Goal: Information Seeking & Learning: Learn about a topic

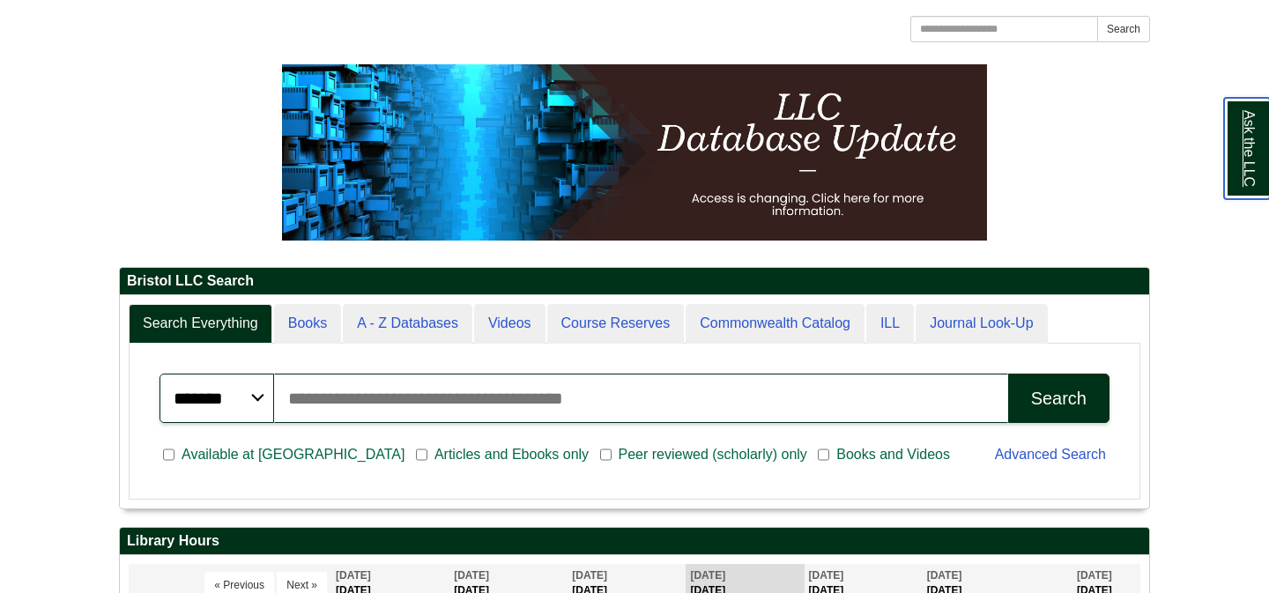
scroll to position [9, 9]
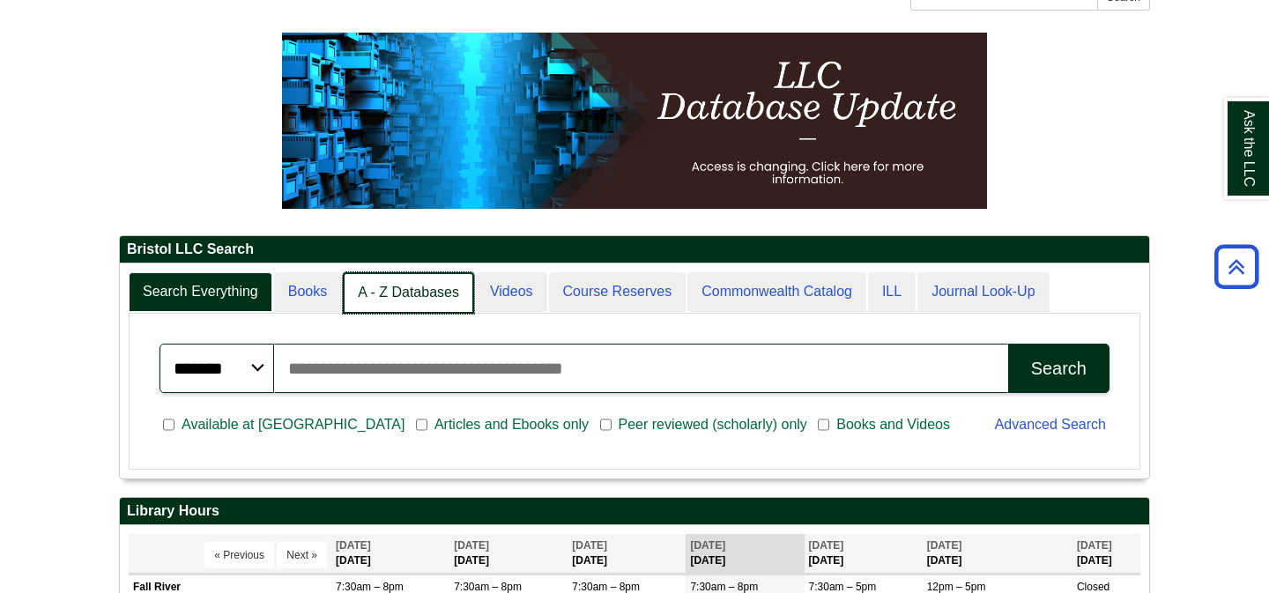
click at [402, 294] on link "A - Z Databases" at bounding box center [408, 292] width 131 height 41
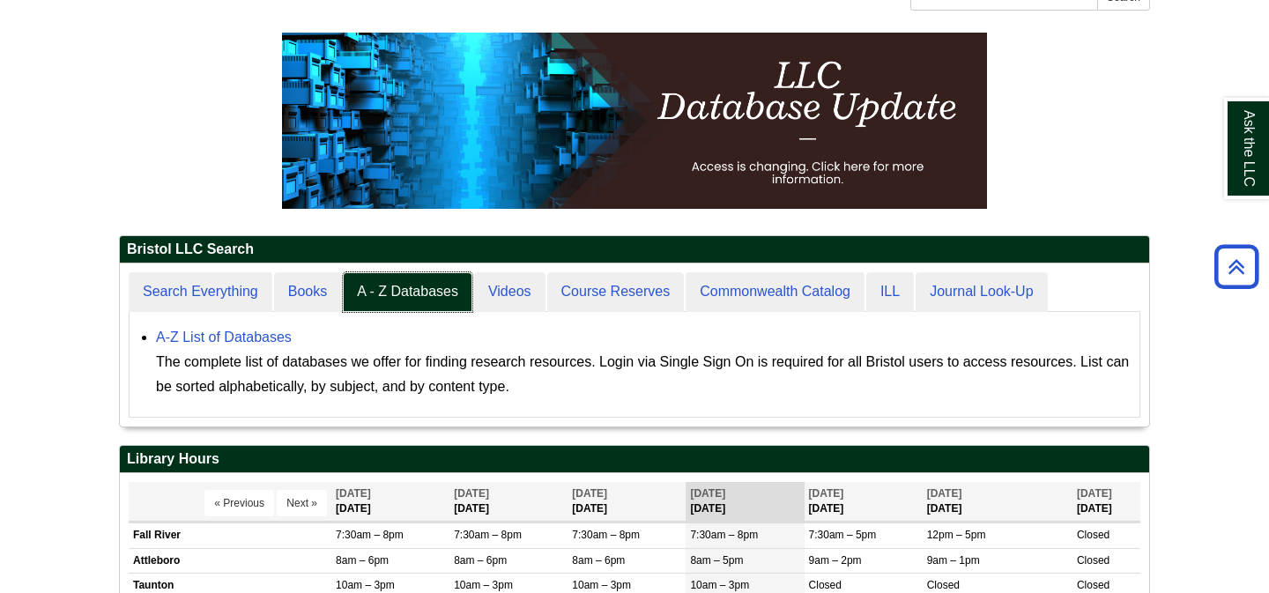
scroll to position [0, 0]
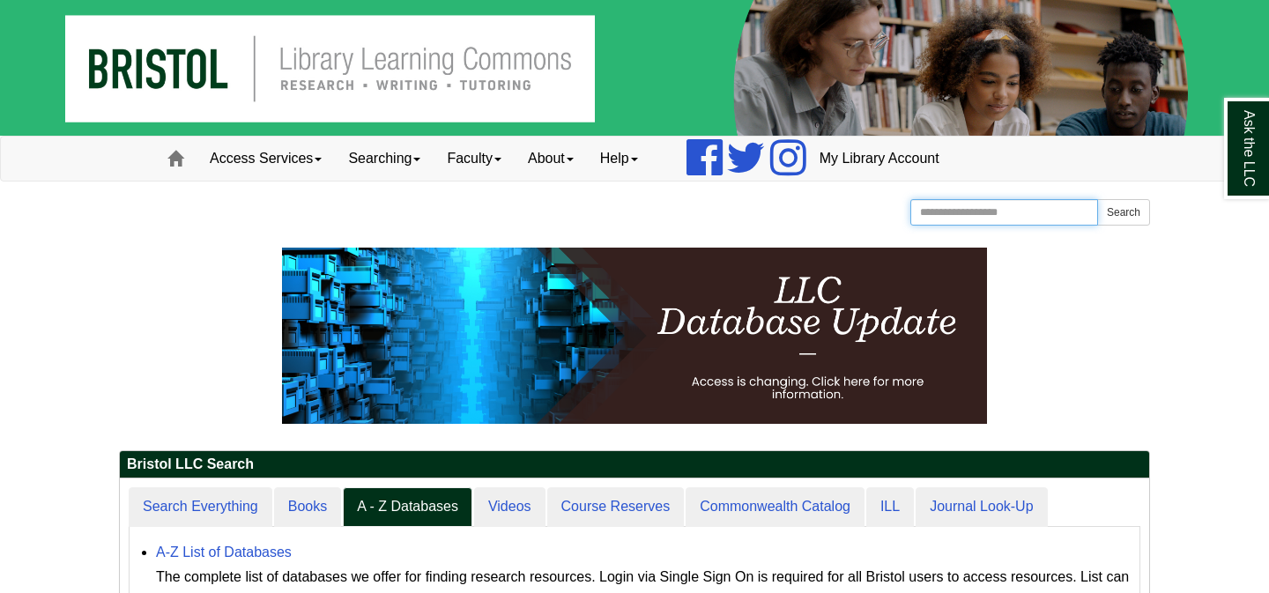
click at [1019, 210] on input "Search the Website" at bounding box center [1005, 212] width 188 height 26
type input "*******"
click at [1098, 199] on button "Search" at bounding box center [1124, 212] width 53 height 26
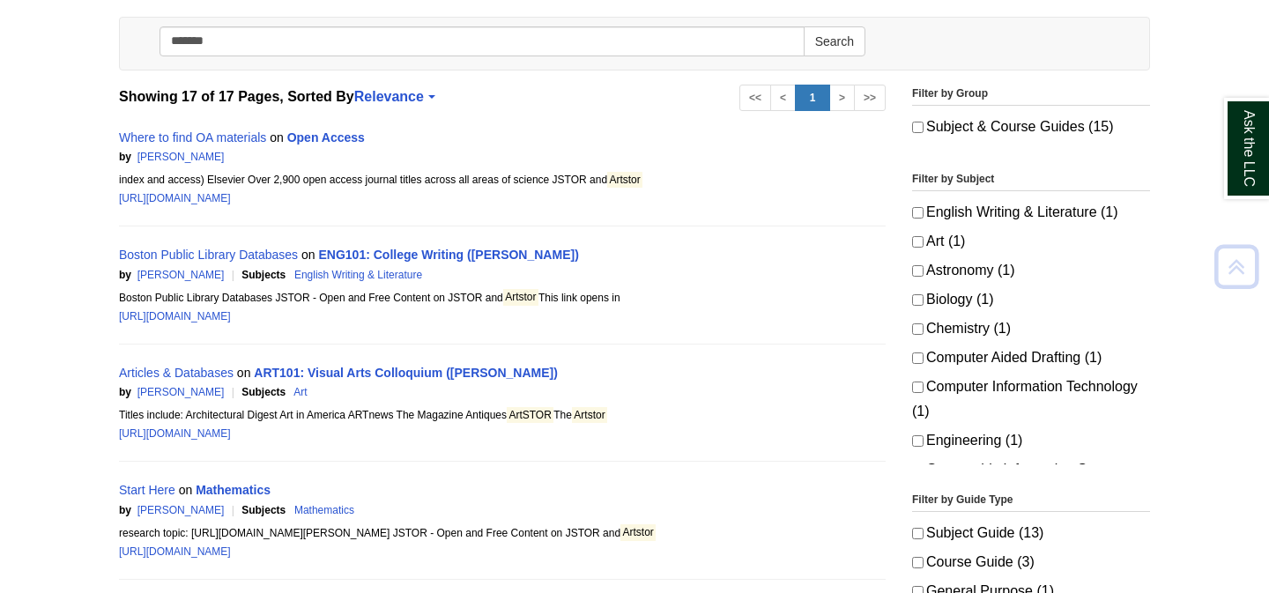
scroll to position [263, 0]
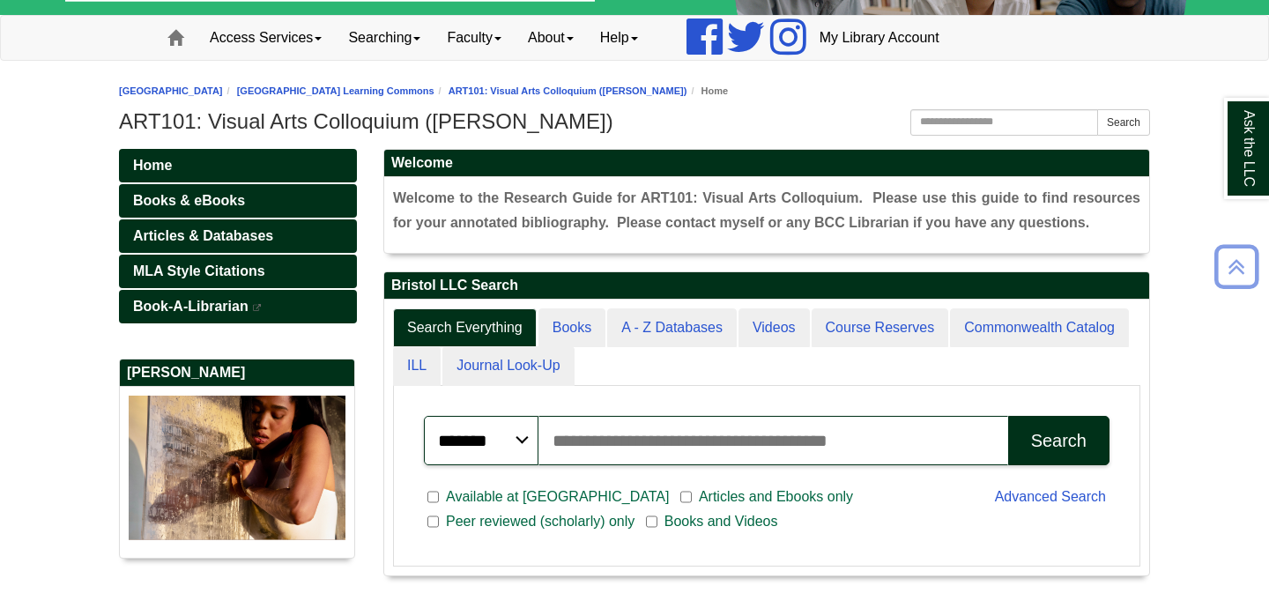
scroll to position [118, 0]
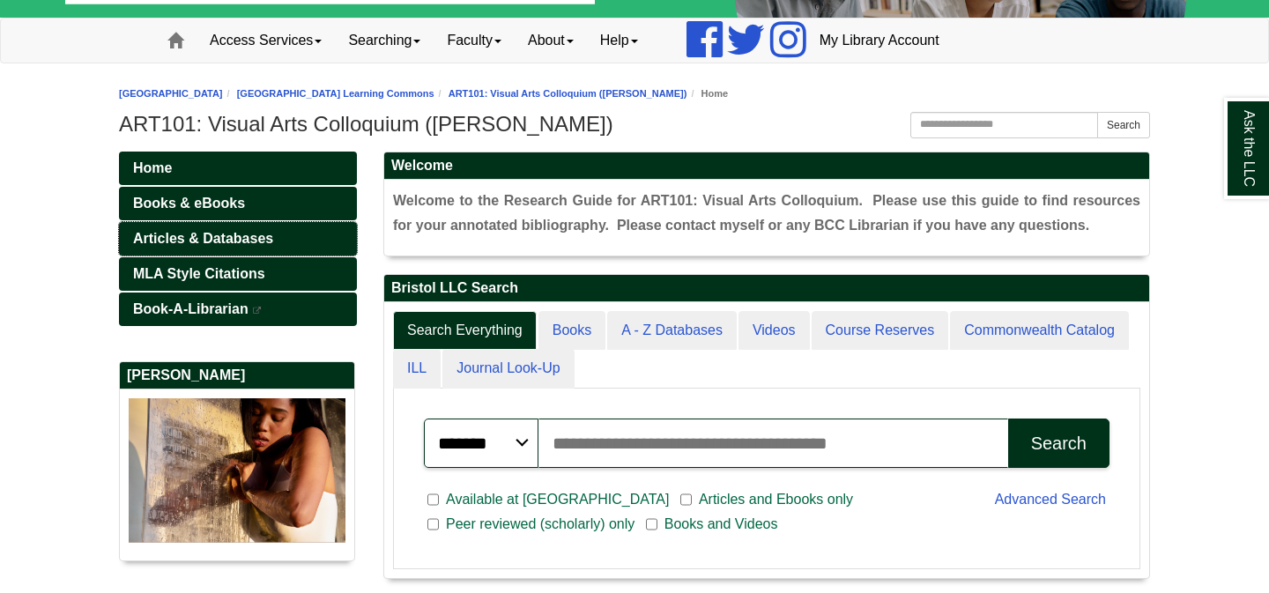
click at [180, 234] on span "Articles & Databases" at bounding box center [203, 238] width 140 height 15
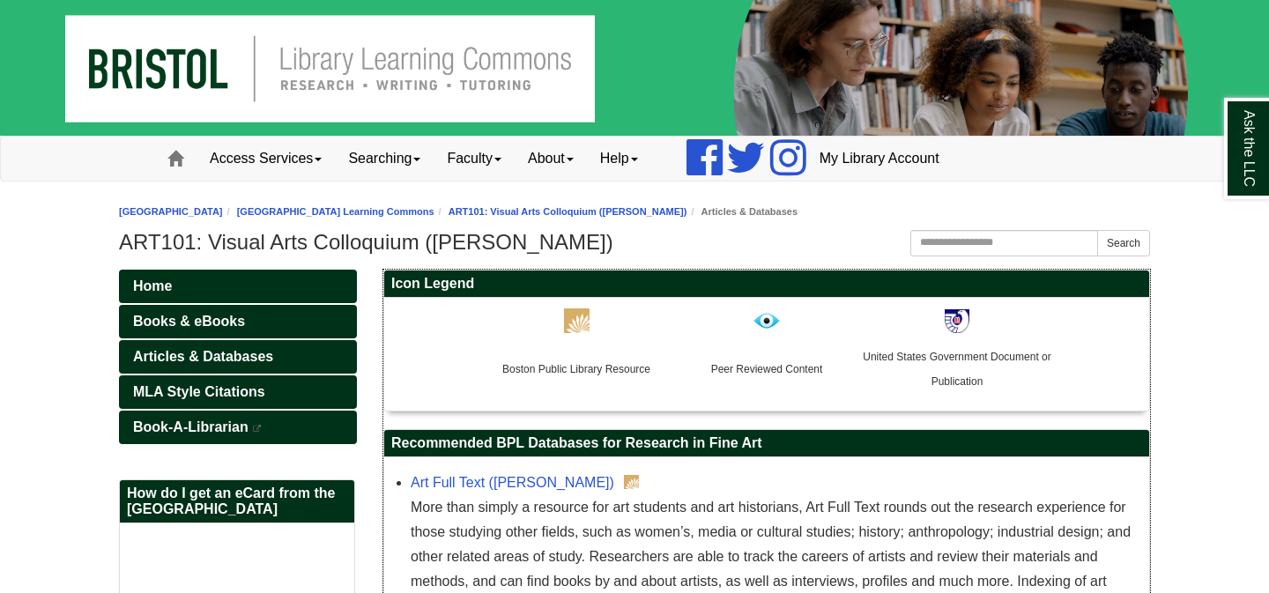
click at [580, 323] on img at bounding box center [577, 321] width 26 height 25
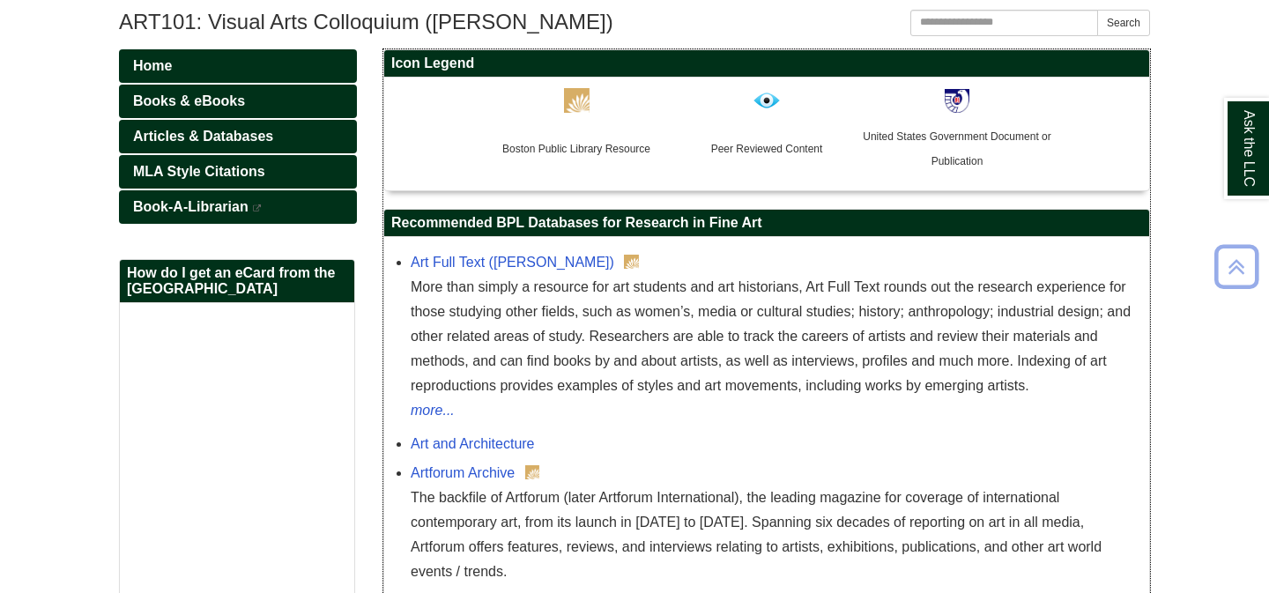
scroll to position [222, 0]
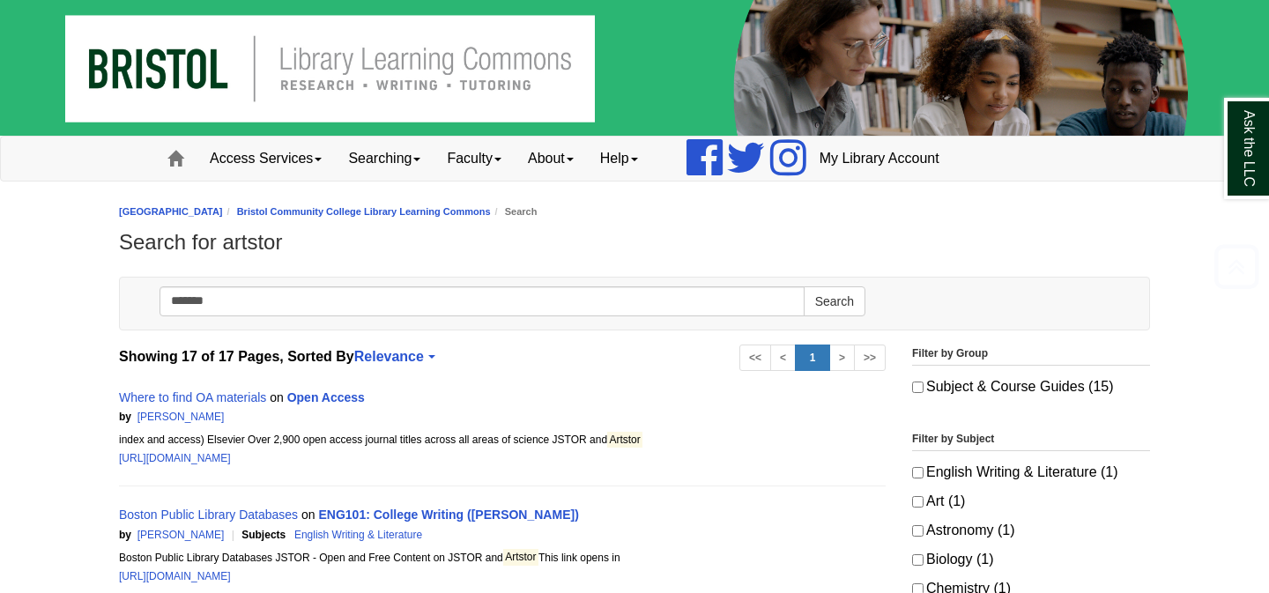
scroll to position [263, 0]
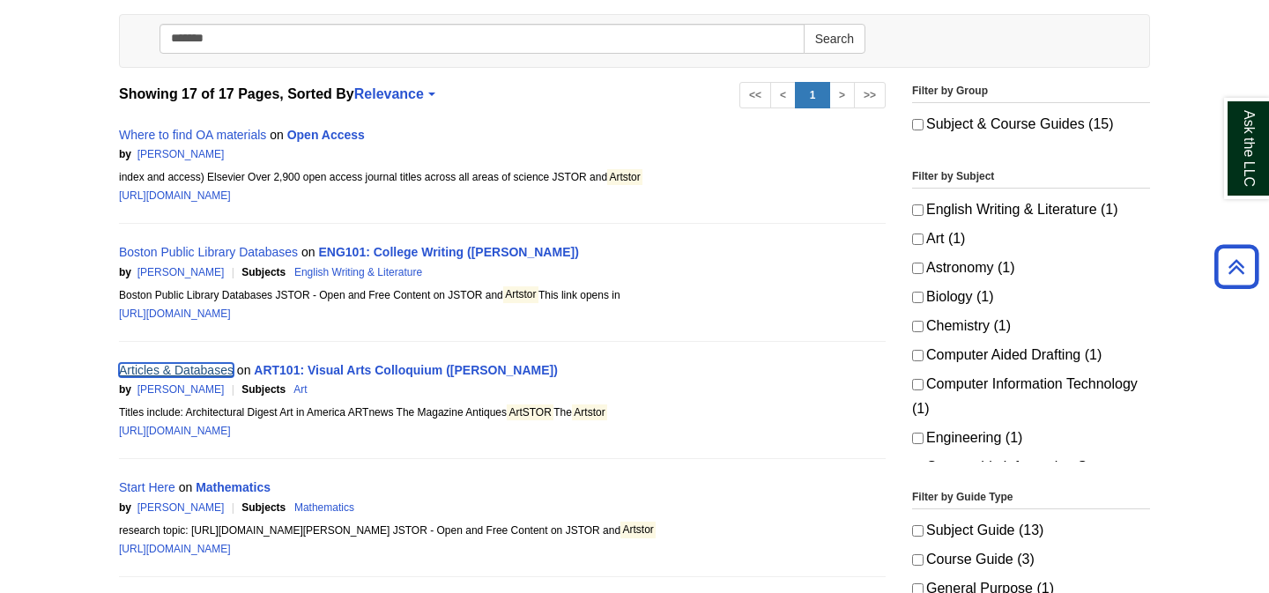
click at [192, 373] on link "Articles & Databases" at bounding box center [176, 370] width 115 height 14
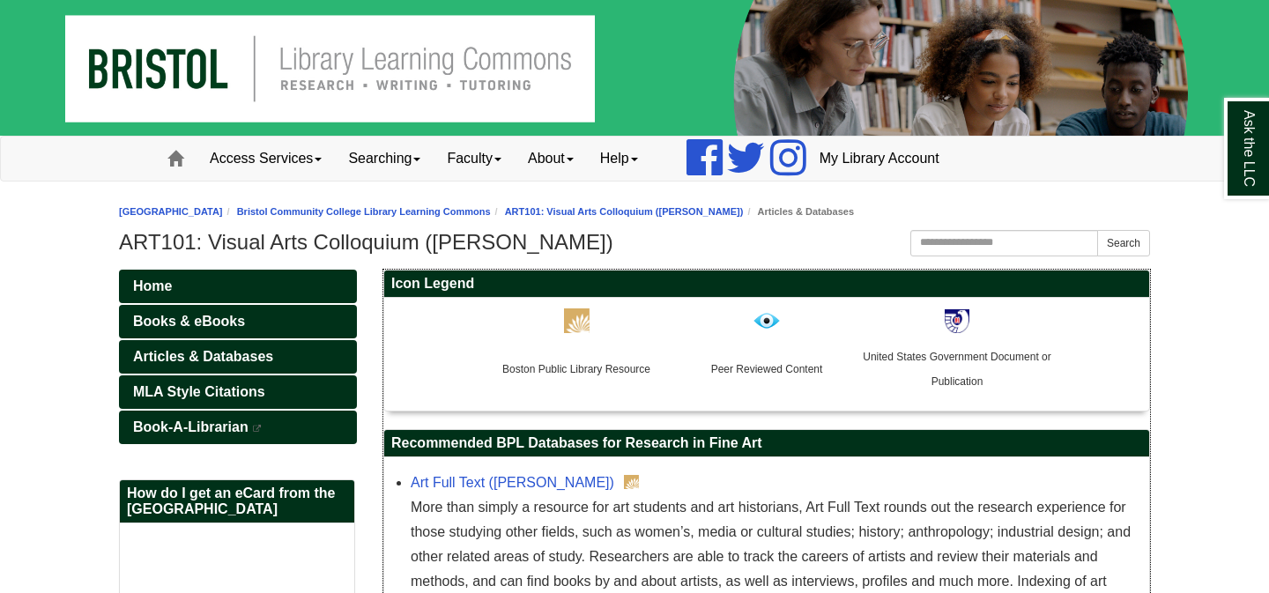
click at [572, 328] on img at bounding box center [577, 321] width 26 height 25
click at [257, 354] on span "Articles & Databases" at bounding box center [203, 356] width 140 height 15
click at [571, 327] on img at bounding box center [577, 321] width 26 height 25
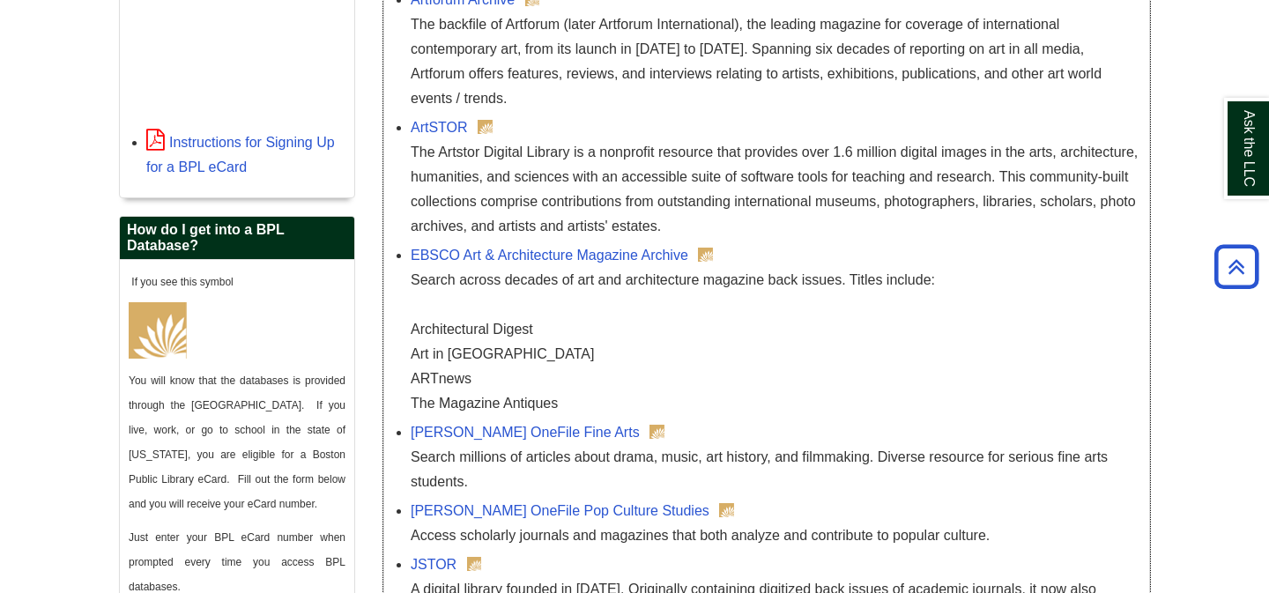
scroll to position [660, 0]
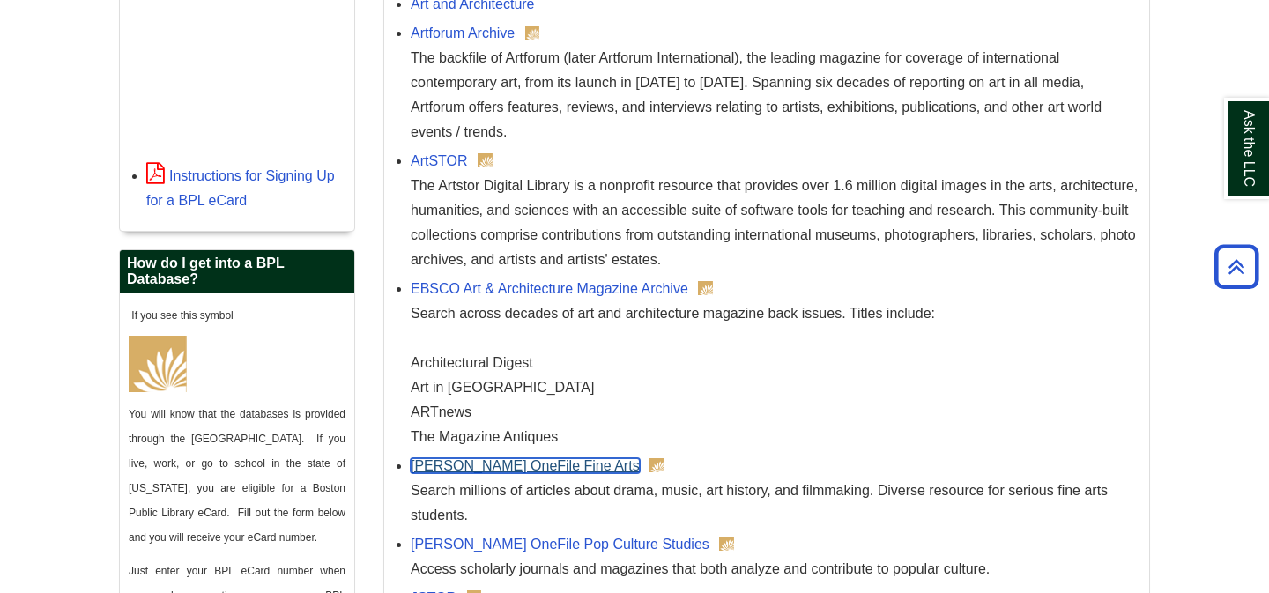
click at [523, 464] on link "[PERSON_NAME] OneFile Fine Arts" at bounding box center [525, 465] width 229 height 15
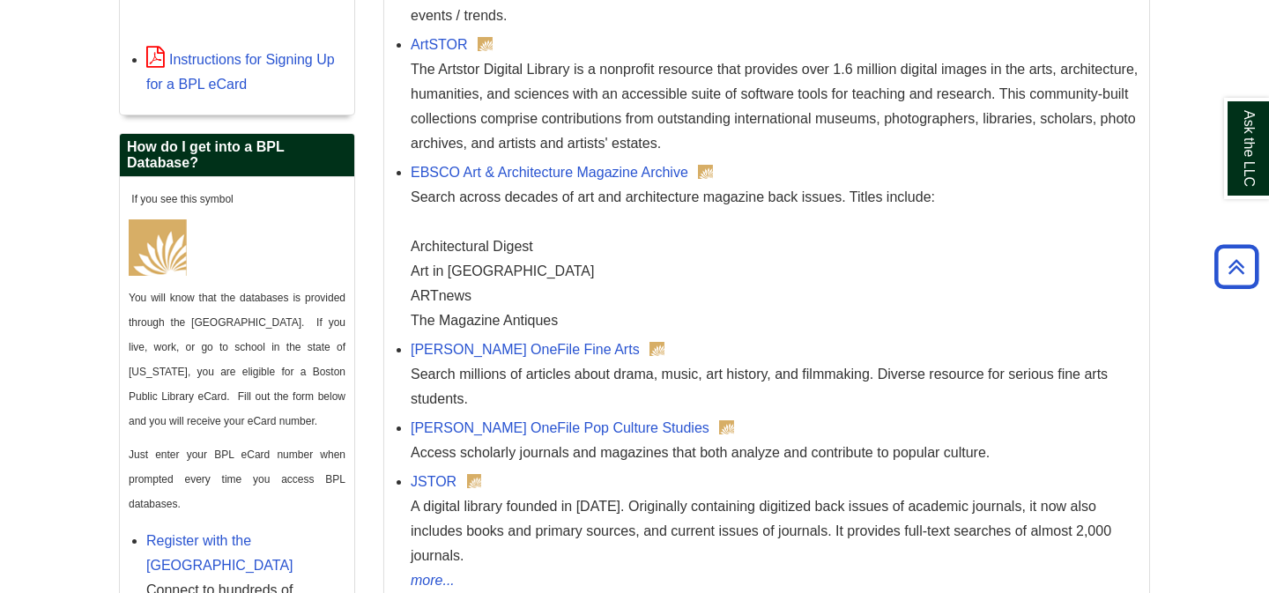
scroll to position [794, 0]
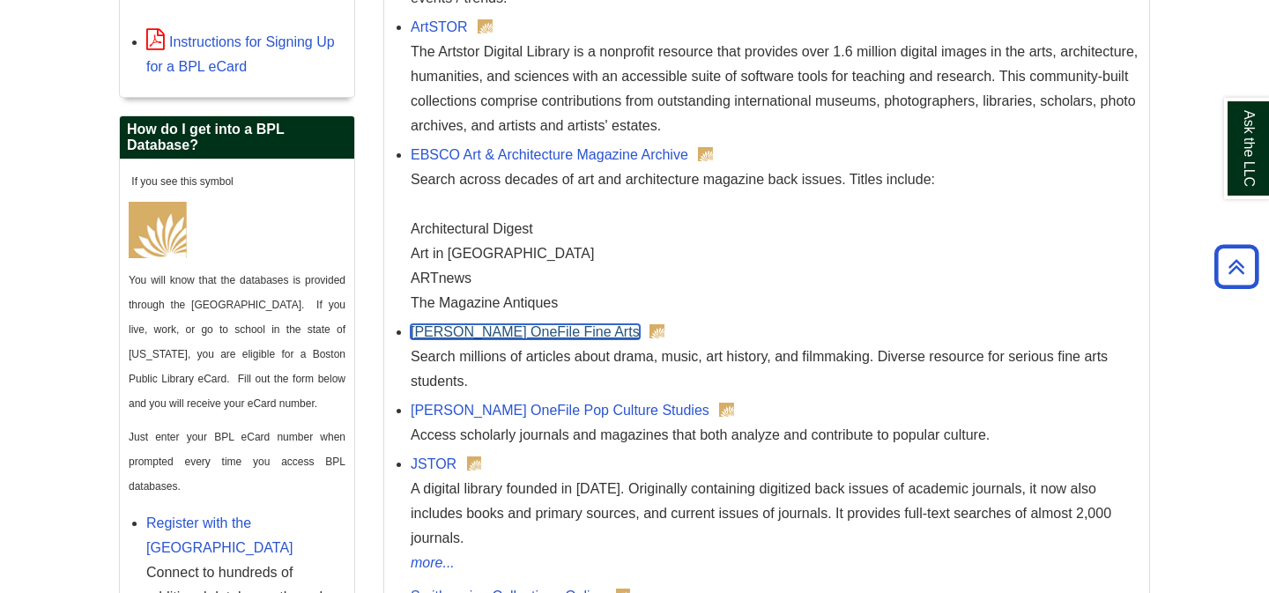
click at [469, 332] on link "[PERSON_NAME] OneFile Fine Arts" at bounding box center [525, 331] width 229 height 15
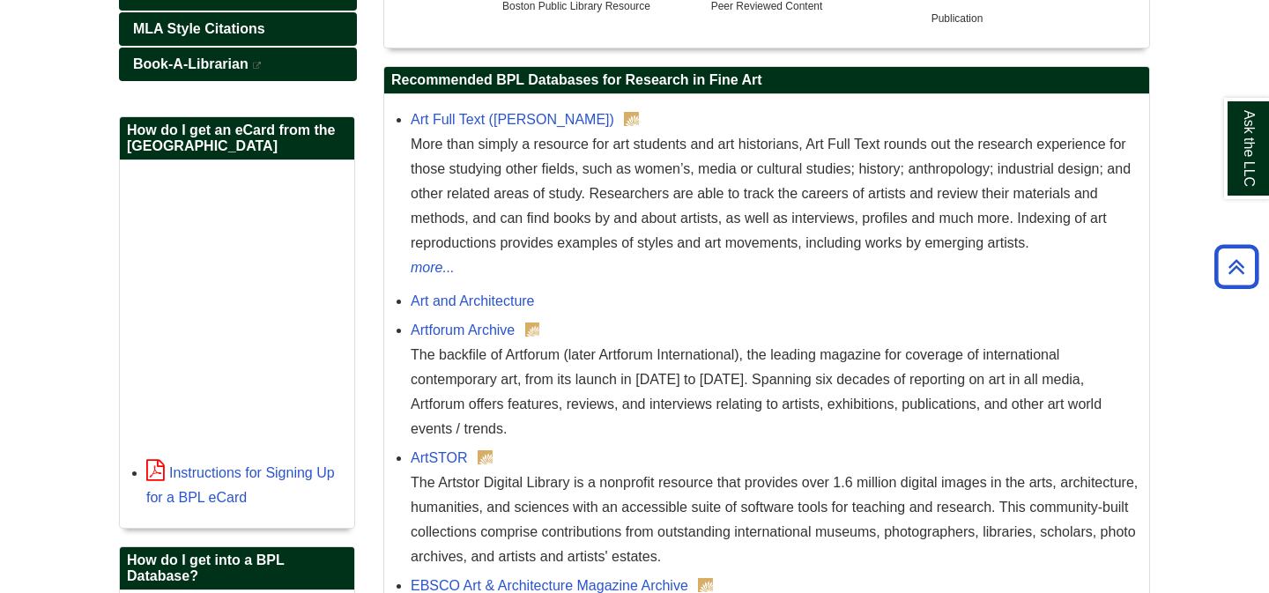
scroll to position [357, 0]
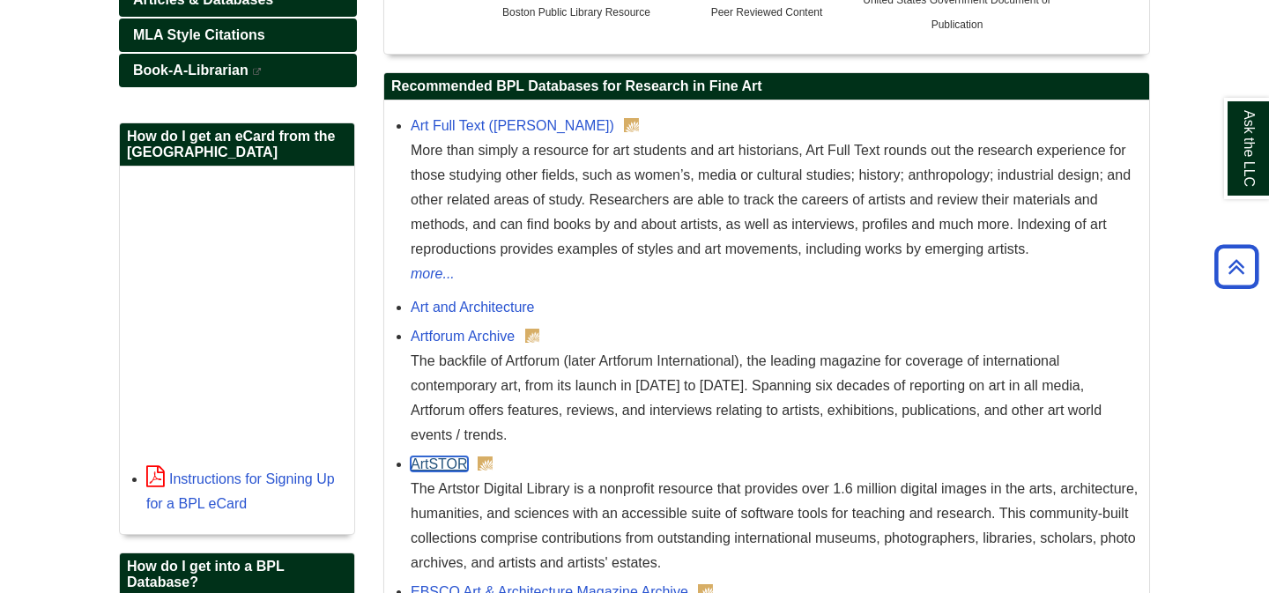
click at [444, 464] on link "ArtSTOR" at bounding box center [439, 464] width 57 height 15
